Goal: Task Accomplishment & Management: Contribute content

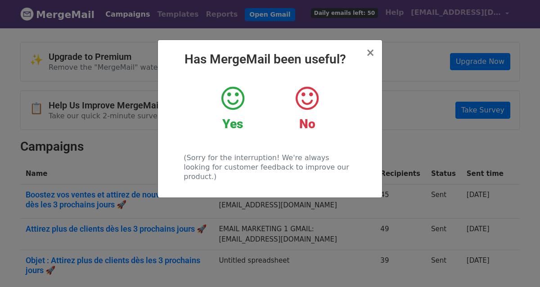
click at [244, 108] on icon at bounding box center [232, 98] width 23 height 27
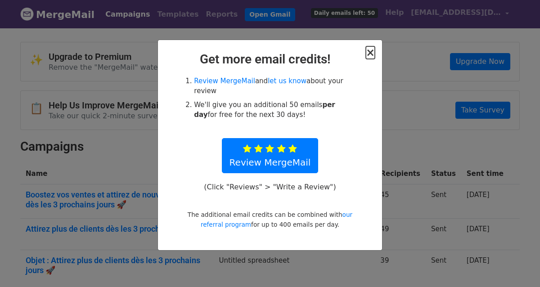
click at [369, 54] on span "×" at bounding box center [370, 52] width 9 height 13
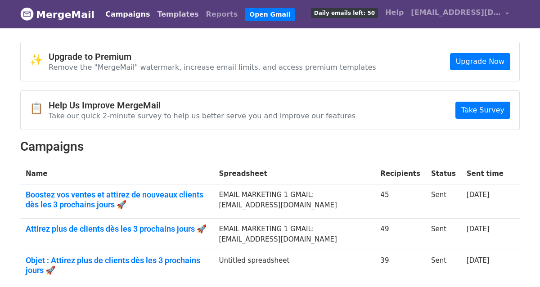
click at [162, 21] on link "Templates" at bounding box center [177, 14] width 49 height 18
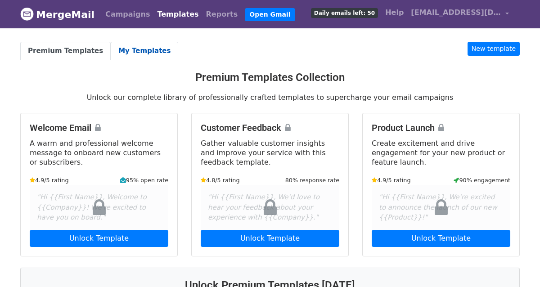
click at [133, 50] on link "My Templates" at bounding box center [144, 51] width 67 height 18
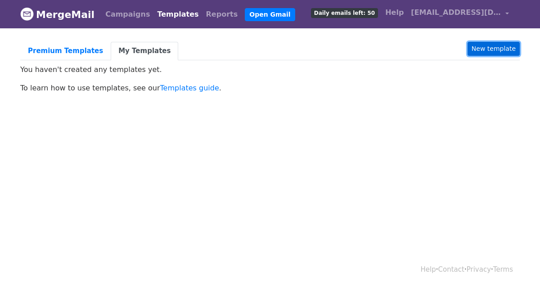
click at [505, 49] on link "New template" at bounding box center [493, 49] width 52 height 14
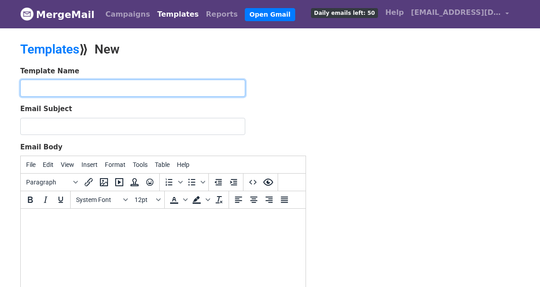
click at [115, 90] on input "text" at bounding box center [132, 88] width 225 height 17
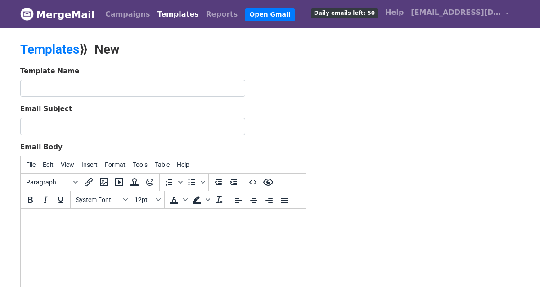
click at [67, 220] on body at bounding box center [163, 221] width 270 height 10
paste body
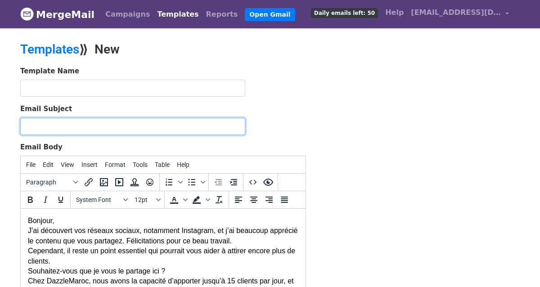
click at [158, 127] on input "Email Subject" at bounding box center [132, 126] width 225 height 17
paste input "Une opportunité pour transformer votre visibilité en clients réels 🚀"
type input "Une opportunité pour transformer votre visibilité en clients réels 🚀"
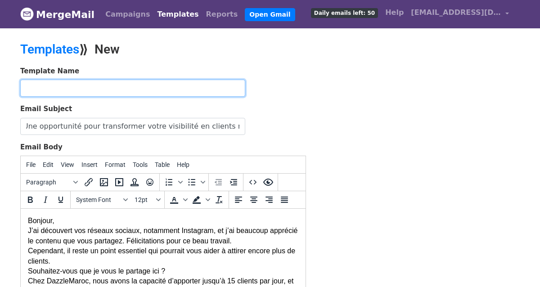
click at [124, 89] on input "text" at bounding box center [132, 88] width 225 height 17
type input "dm 1"
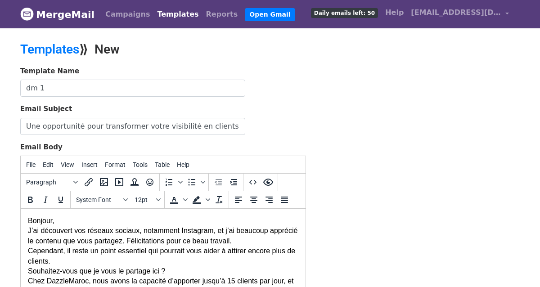
click at [324, 111] on div "Template Name dm 1 Email Subject Une opportunité pour transformer votre visibil…" at bounding box center [269, 224] width 513 height 317
click at [90, 219] on div "Bonjour," at bounding box center [163, 221] width 270 height 10
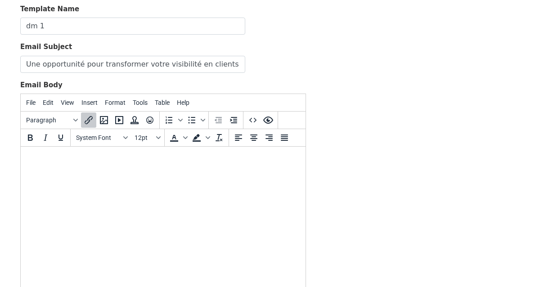
scroll to position [64, 0]
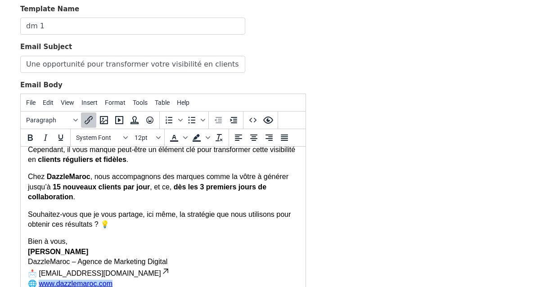
click at [369, 215] on div "Template Name dm 1 Email Subject Une opportunité pour transformer votre visibil…" at bounding box center [269, 162] width 513 height 317
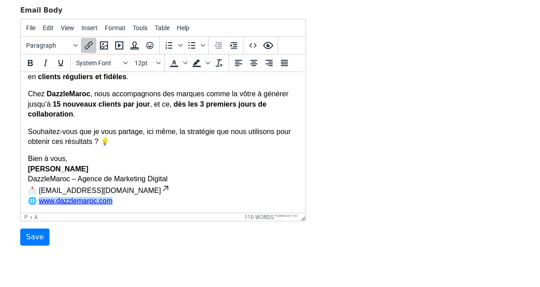
scroll to position [168, 0]
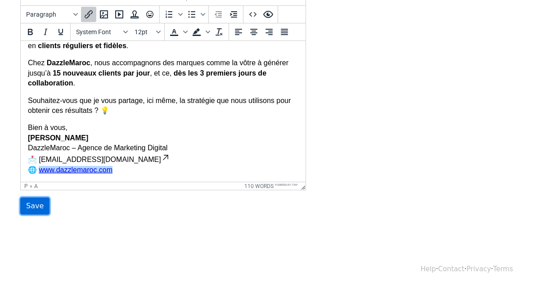
click at [38, 205] on input "Save" at bounding box center [34, 205] width 29 height 17
